Goal: Information Seeking & Learning: Learn about a topic

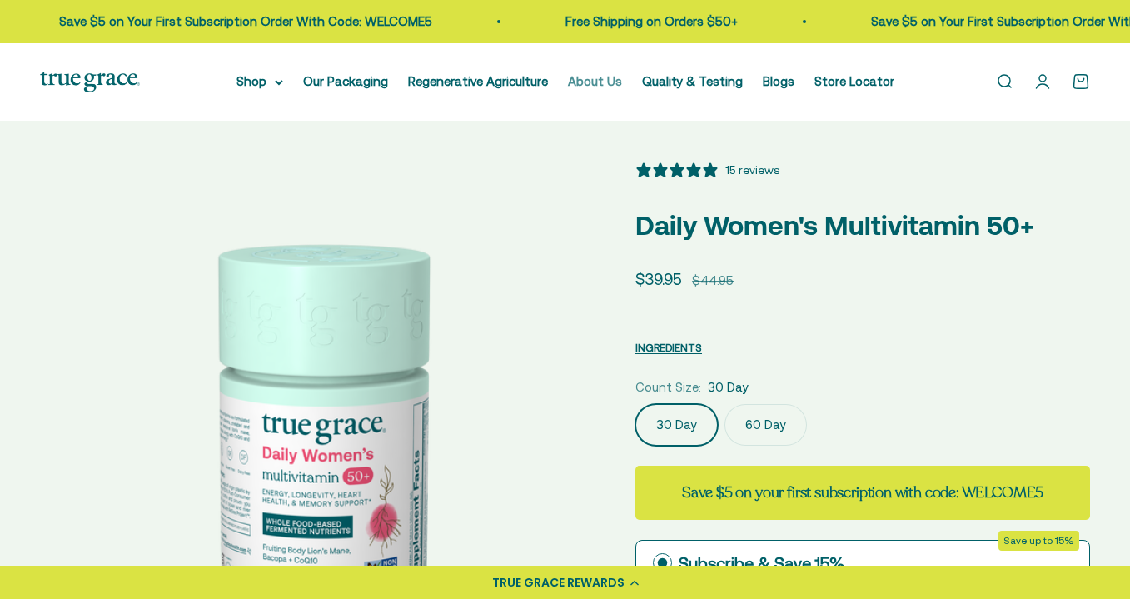
click at [593, 81] on link "About Us" at bounding box center [595, 81] width 54 height 14
select select "3"
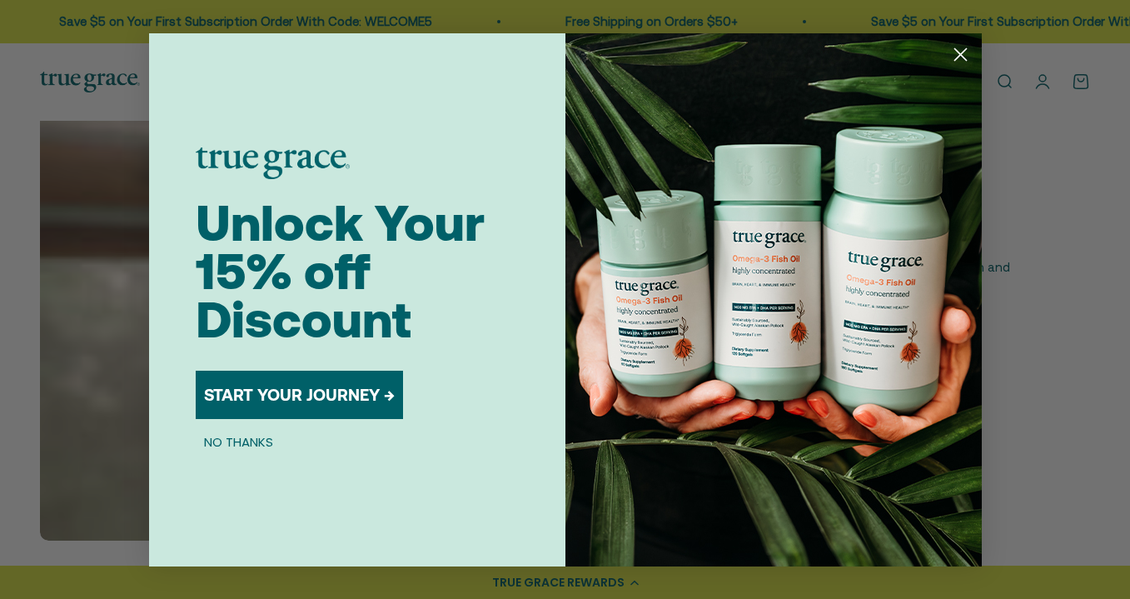
scroll to position [510, 1]
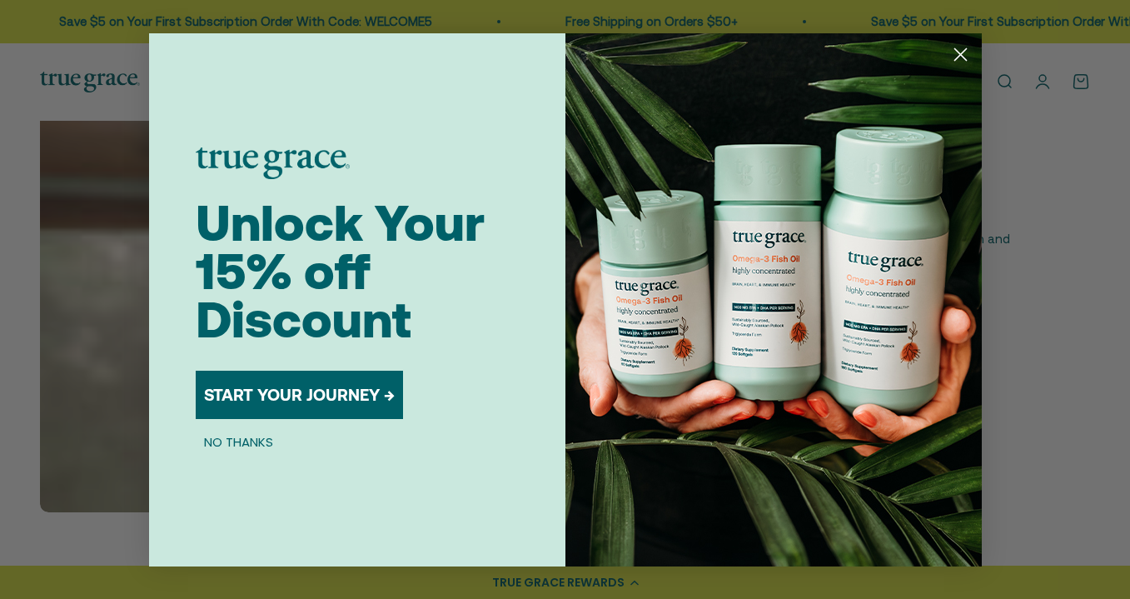
click at [963, 51] on icon "Close dialog" at bounding box center [961, 54] width 12 height 12
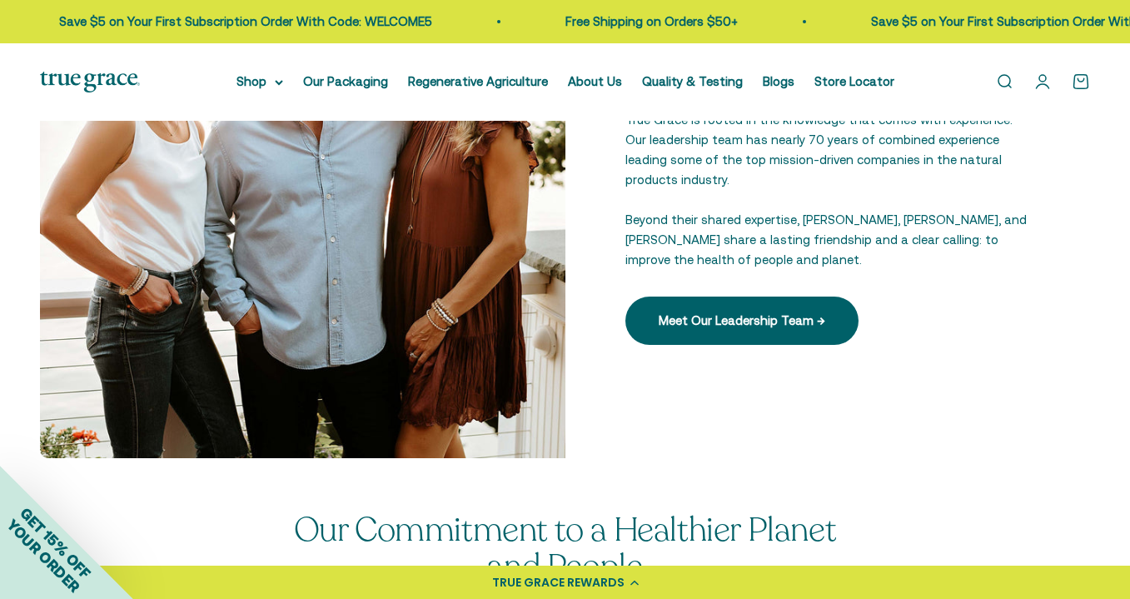
scroll to position [2199, 0]
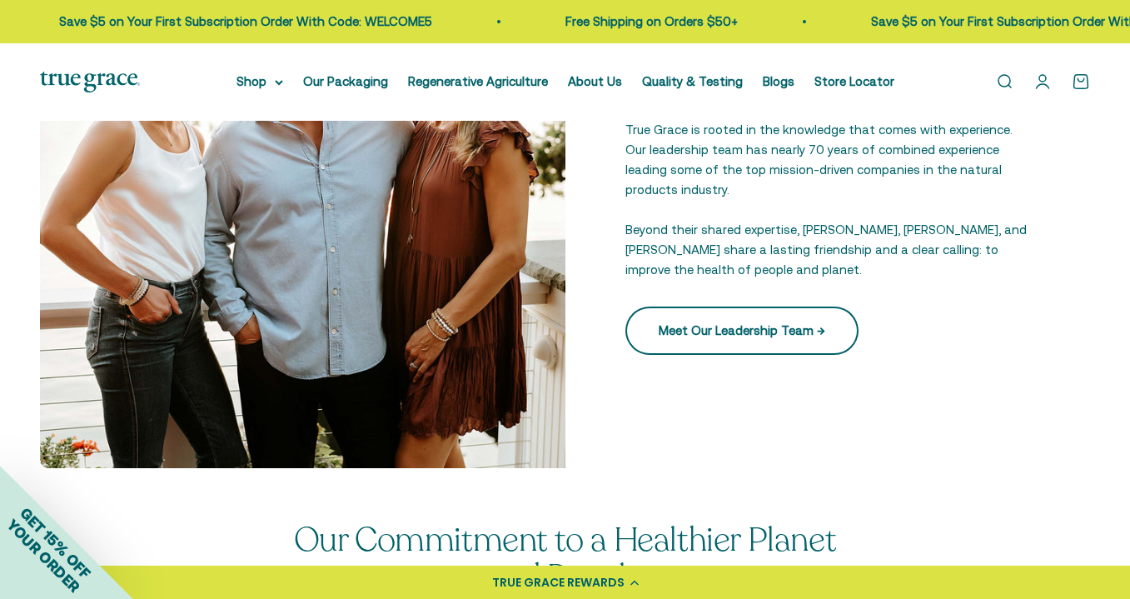
click at [753, 321] on link "Meet Our Leadership Team →" at bounding box center [742, 331] width 233 height 48
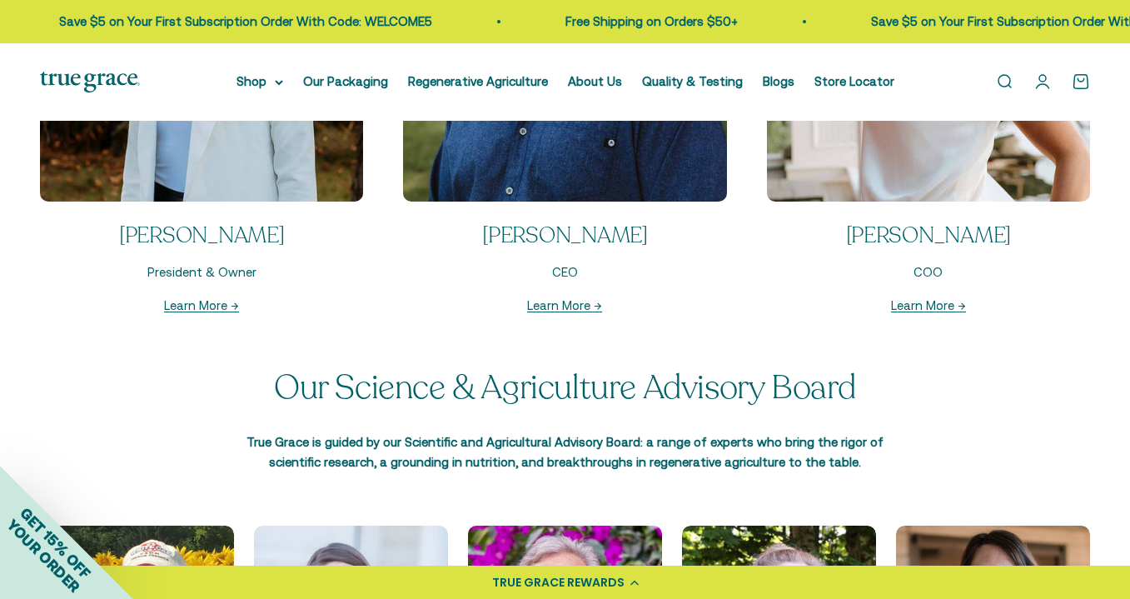
scroll to position [1753, 0]
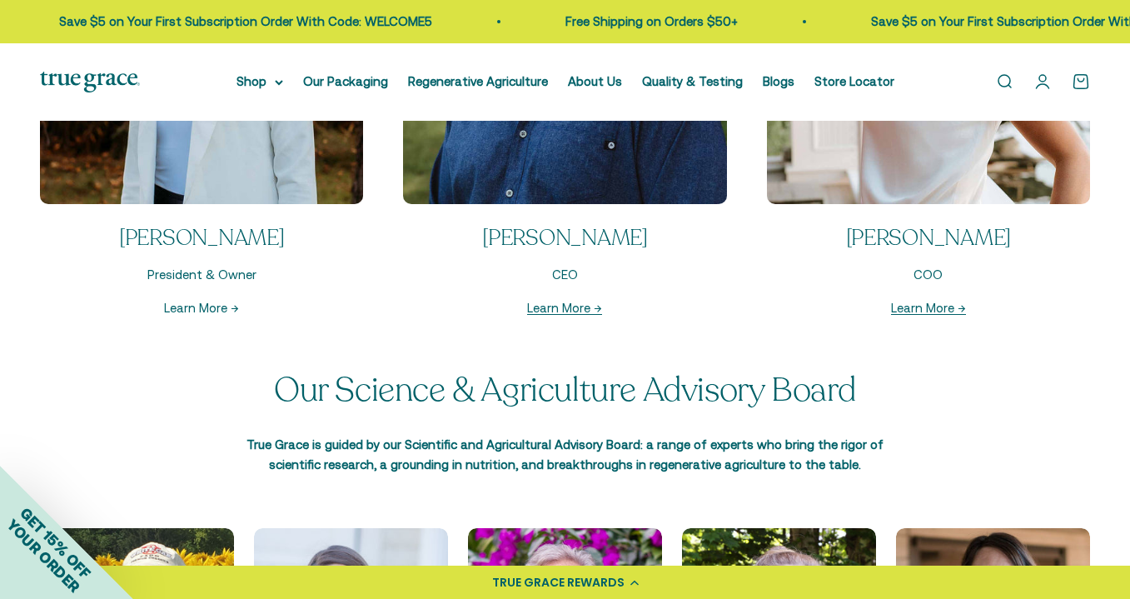
click at [189, 307] on link "Learn More →" at bounding box center [201, 308] width 75 height 14
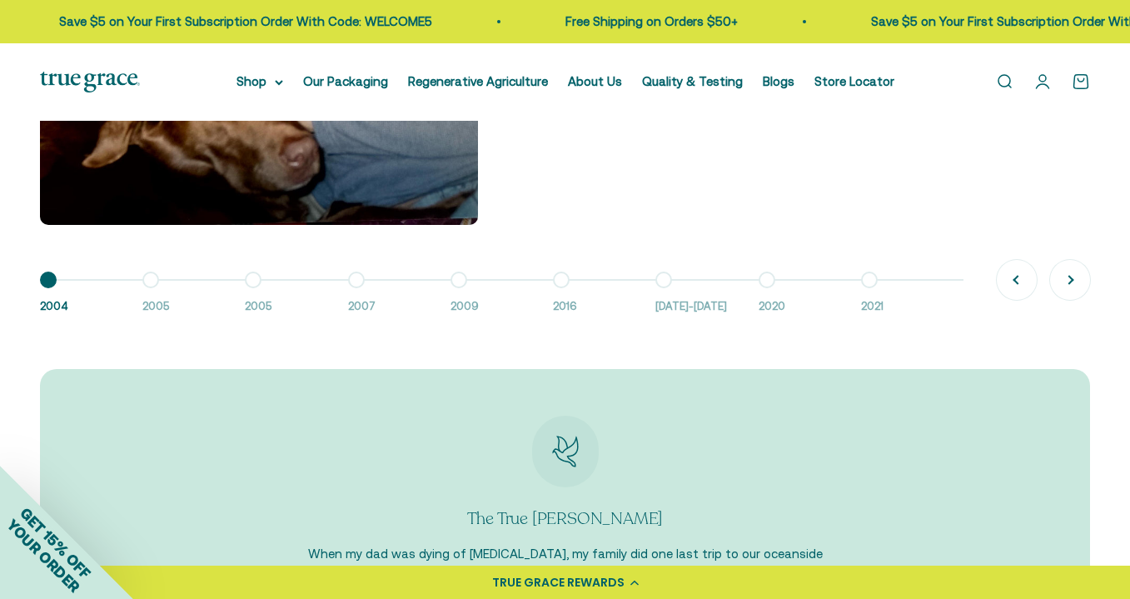
scroll to position [1412, 0]
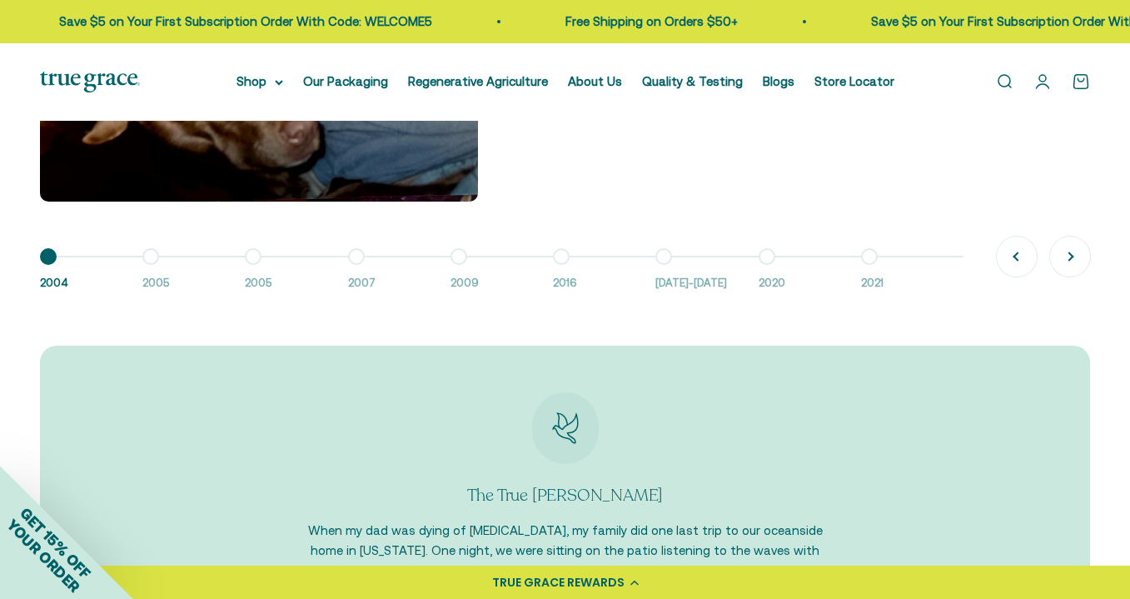
click at [152, 258] on button "Go to item 2 2005" at bounding box center [193, 275] width 102 height 36
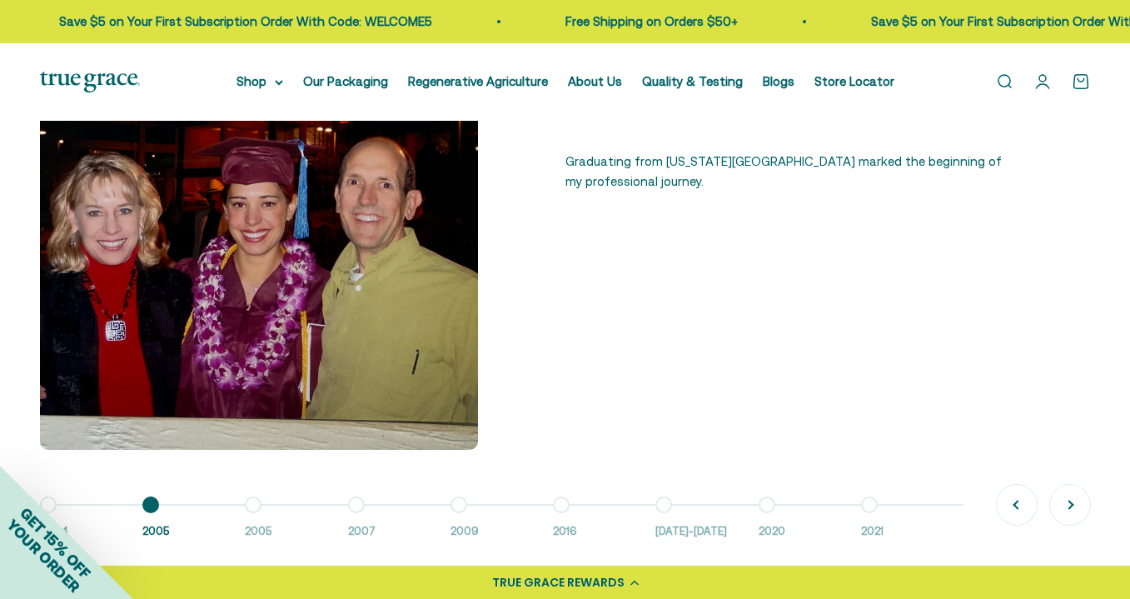
scroll to position [1168, 0]
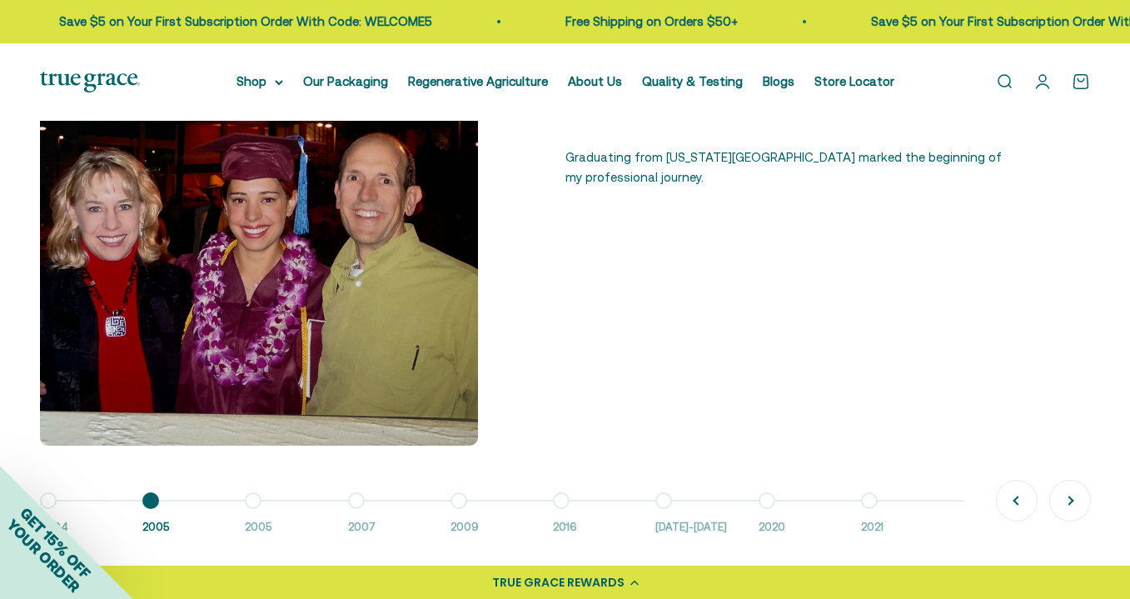
click at [258, 501] on button "Go to item 3 2005" at bounding box center [296, 519] width 102 height 36
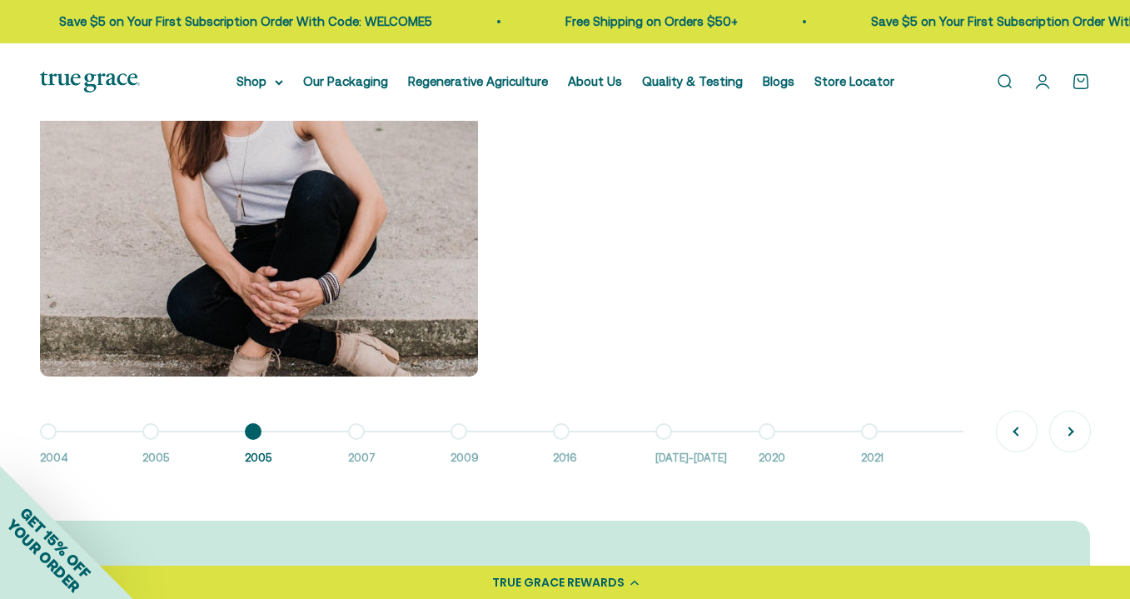
scroll to position [1237, 0]
click at [356, 431] on button "Go to item 4 2007" at bounding box center [399, 449] width 102 height 36
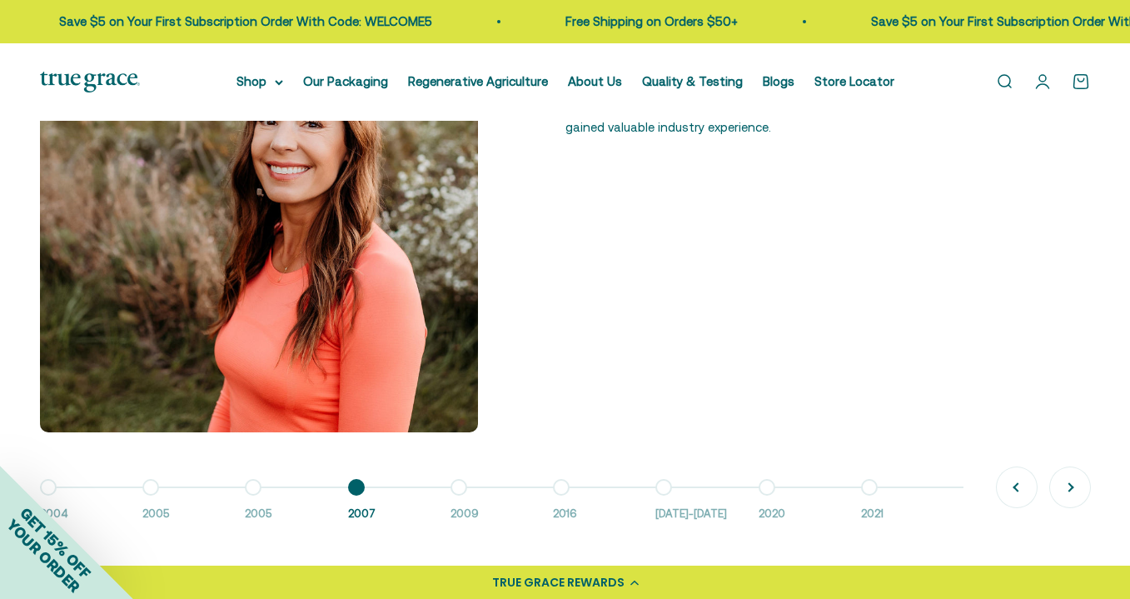
scroll to position [1190, 0]
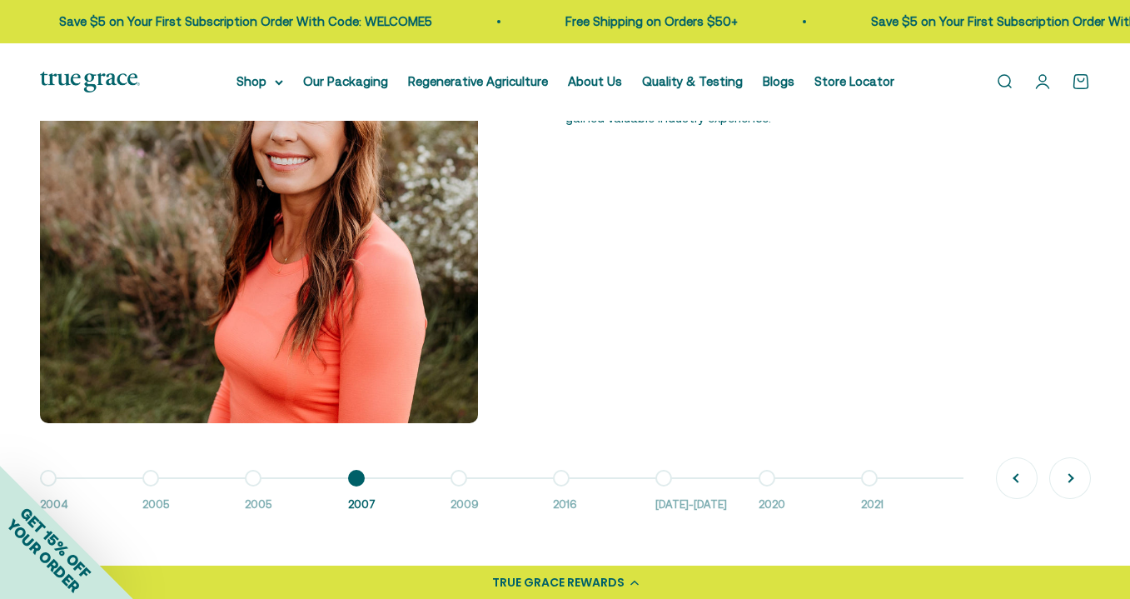
click at [458, 480] on button "Go to item 5 2009" at bounding box center [502, 496] width 102 height 36
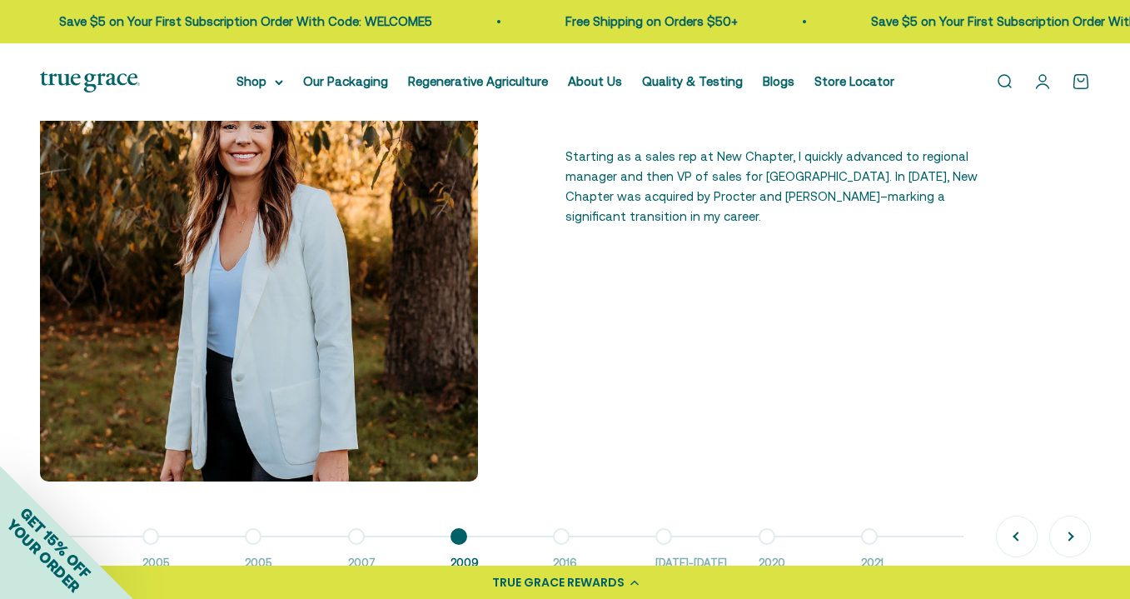
scroll to position [1132, 0]
click at [562, 536] on button "Go to item 6 2016" at bounding box center [604, 554] width 102 height 36
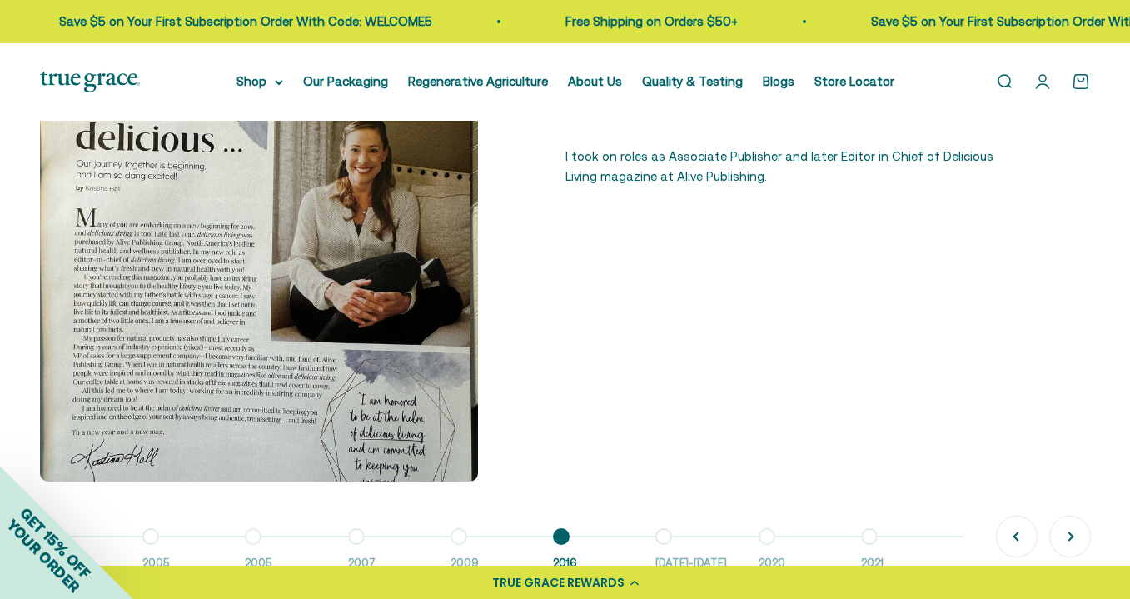
click at [666, 536] on button "Go to item 7 2016-2018" at bounding box center [707, 554] width 102 height 36
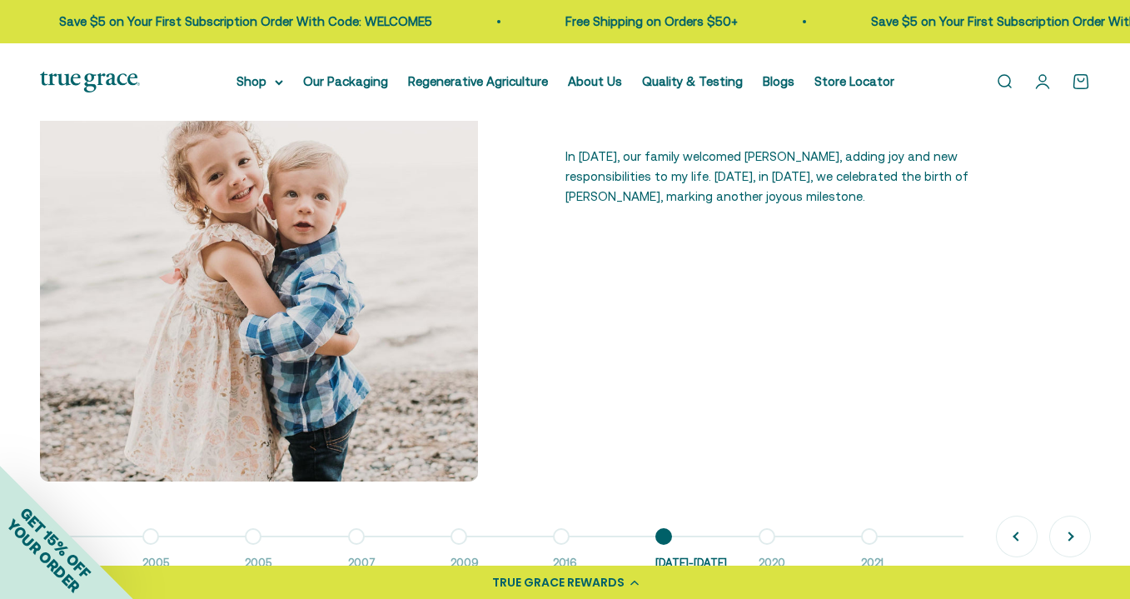
click at [772, 539] on button "Go to item 8 2020" at bounding box center [810, 554] width 102 height 36
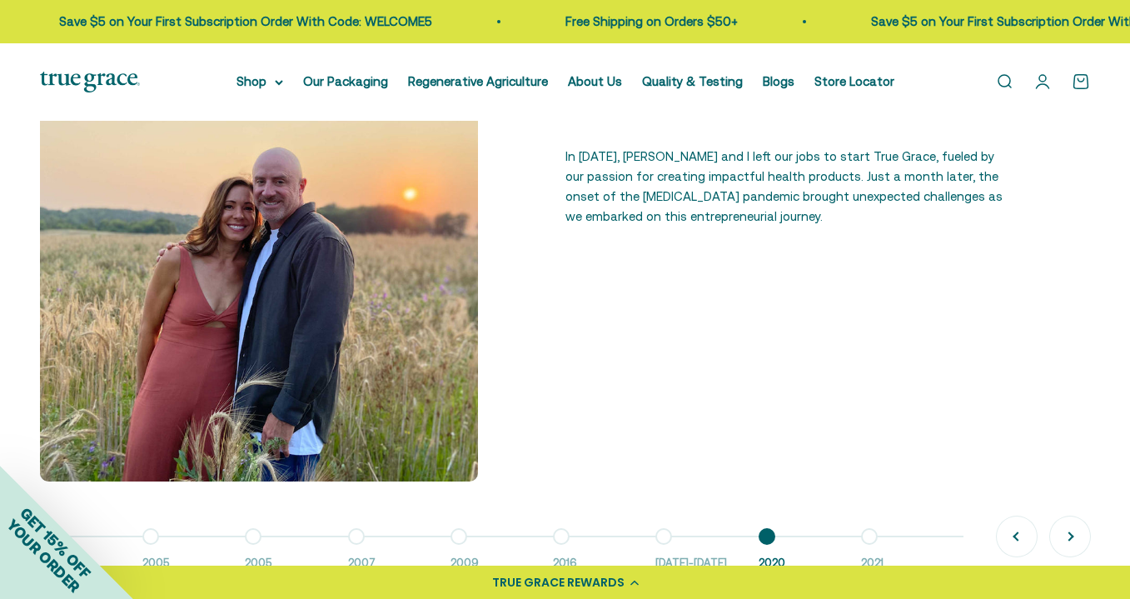
click at [872, 536] on button "Go to item 9 2021" at bounding box center [912, 554] width 102 height 36
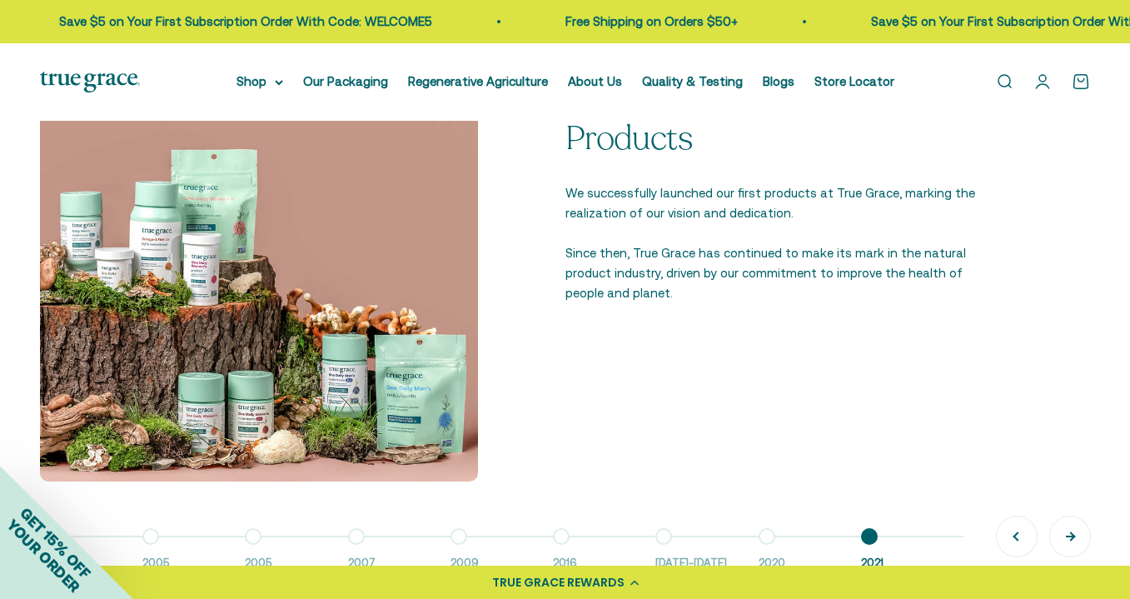
click at [1071, 536] on button "Next" at bounding box center [1070, 536] width 40 height 40
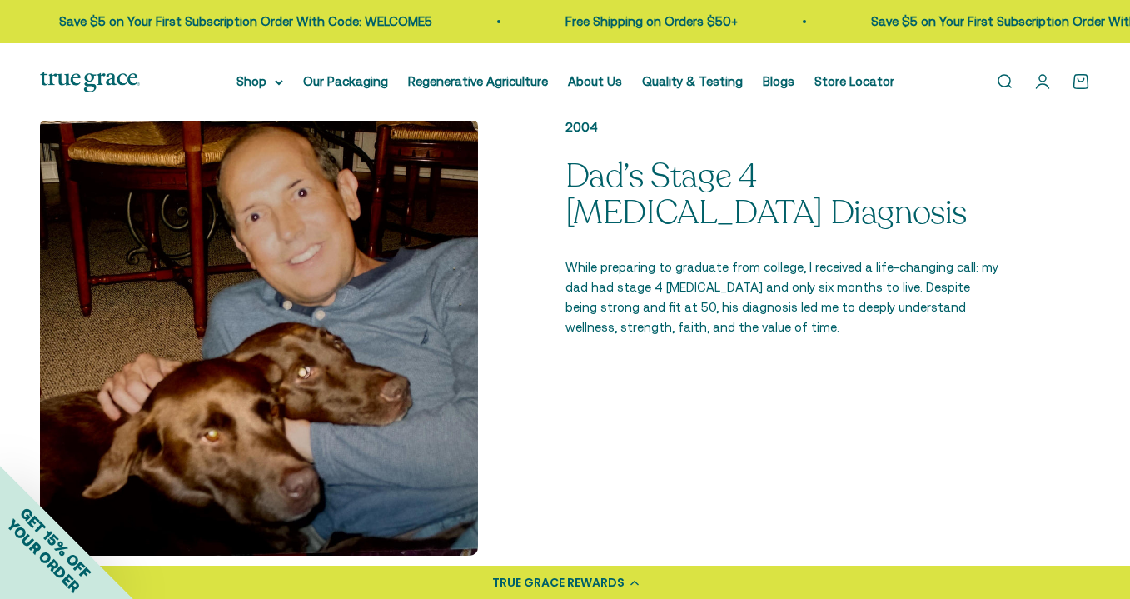
scroll to position [1055, 0]
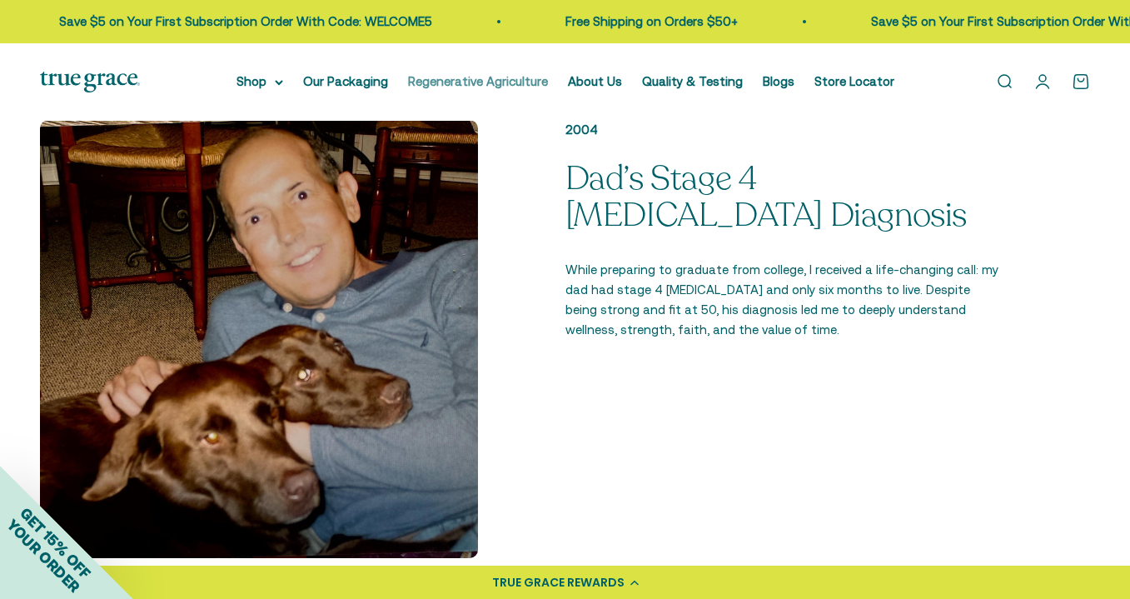
click at [483, 82] on link "Regenerative Agriculture" at bounding box center [478, 81] width 140 height 14
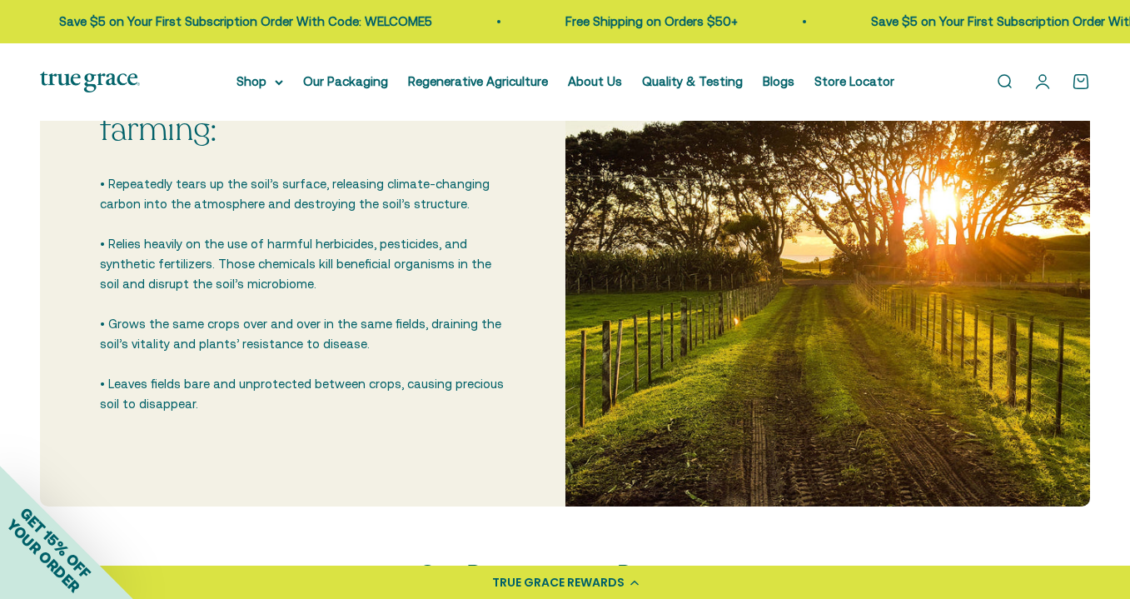
scroll to position [3092, 0]
